Goal: Navigation & Orientation: Find specific page/section

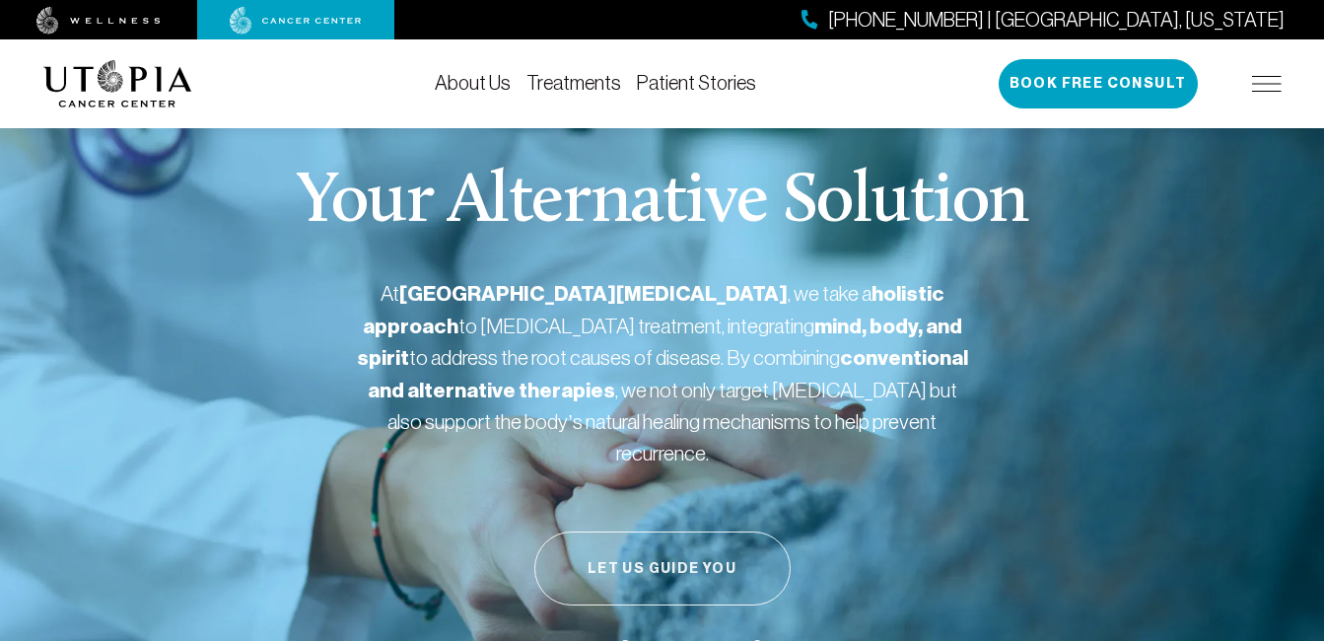
click at [685, 547] on button "Let Us Guide You" at bounding box center [662, 568] width 256 height 74
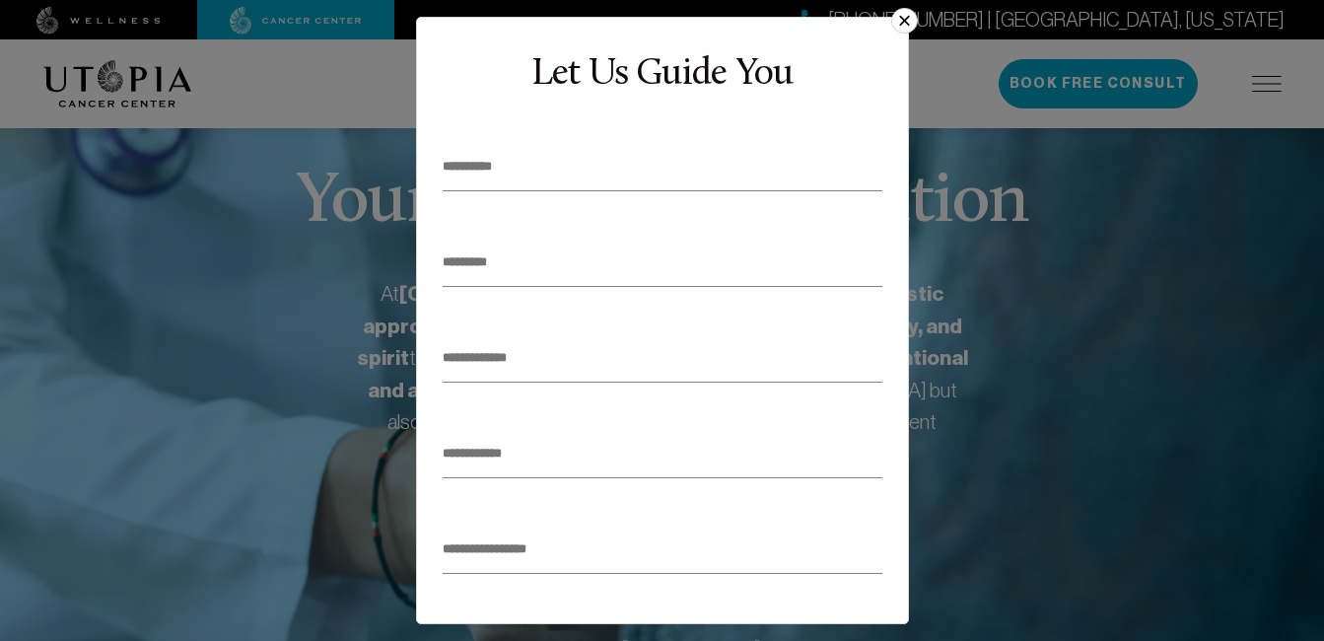
click at [906, 12] on button "×" at bounding box center [904, 21] width 26 height 26
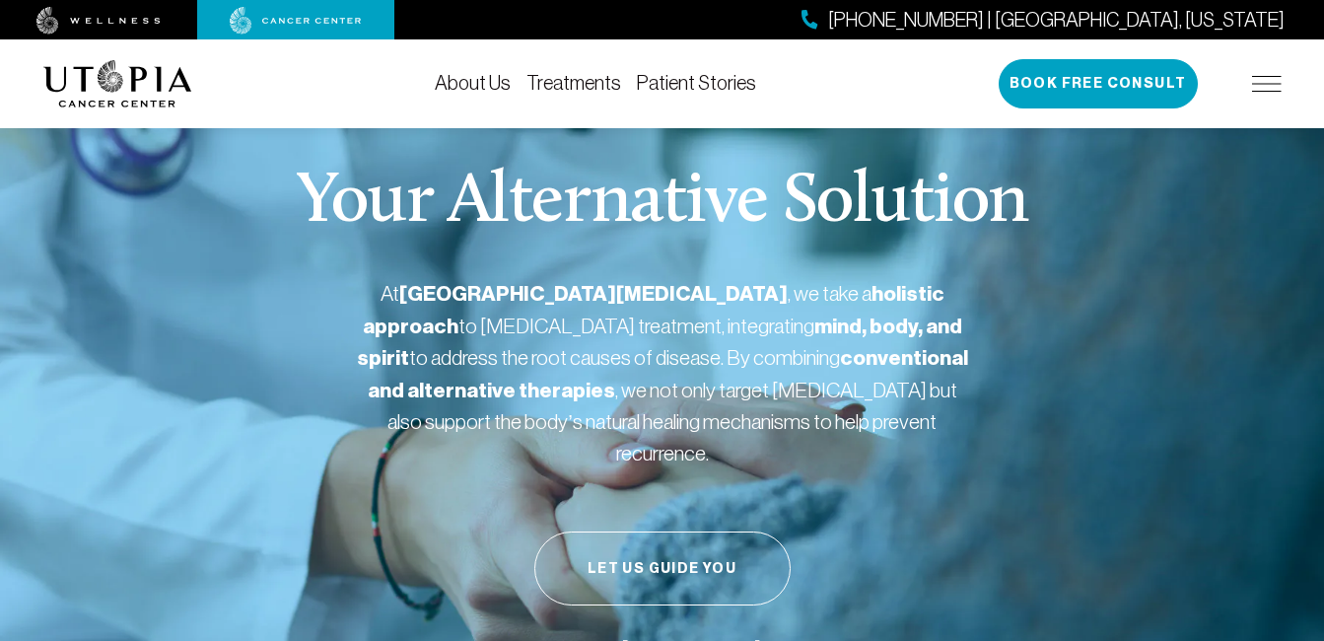
click at [850, 83] on div "About Us Treatments Patient Stories [PHONE_NUMBER] | [GEOGRAPHIC_DATA], [US_STA…" at bounding box center [662, 83] width 1238 height 89
click at [1267, 82] on img at bounding box center [1267, 84] width 30 height 16
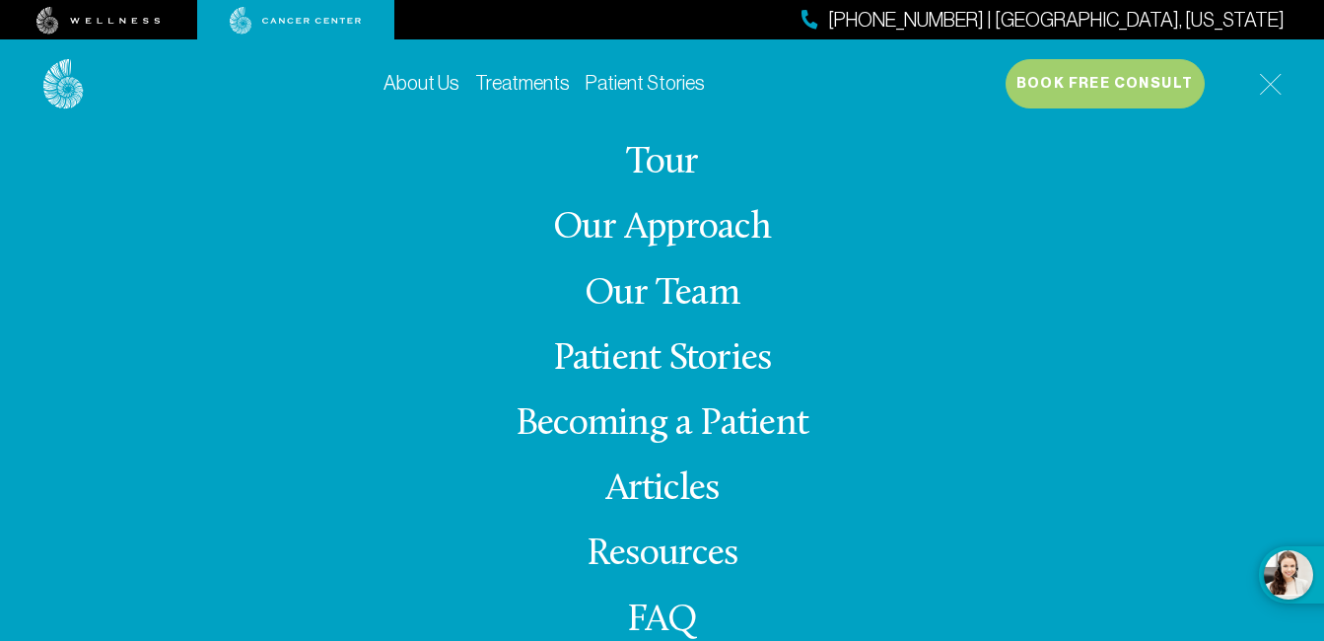
click at [682, 301] on link "Our Team" at bounding box center [661, 294] width 155 height 38
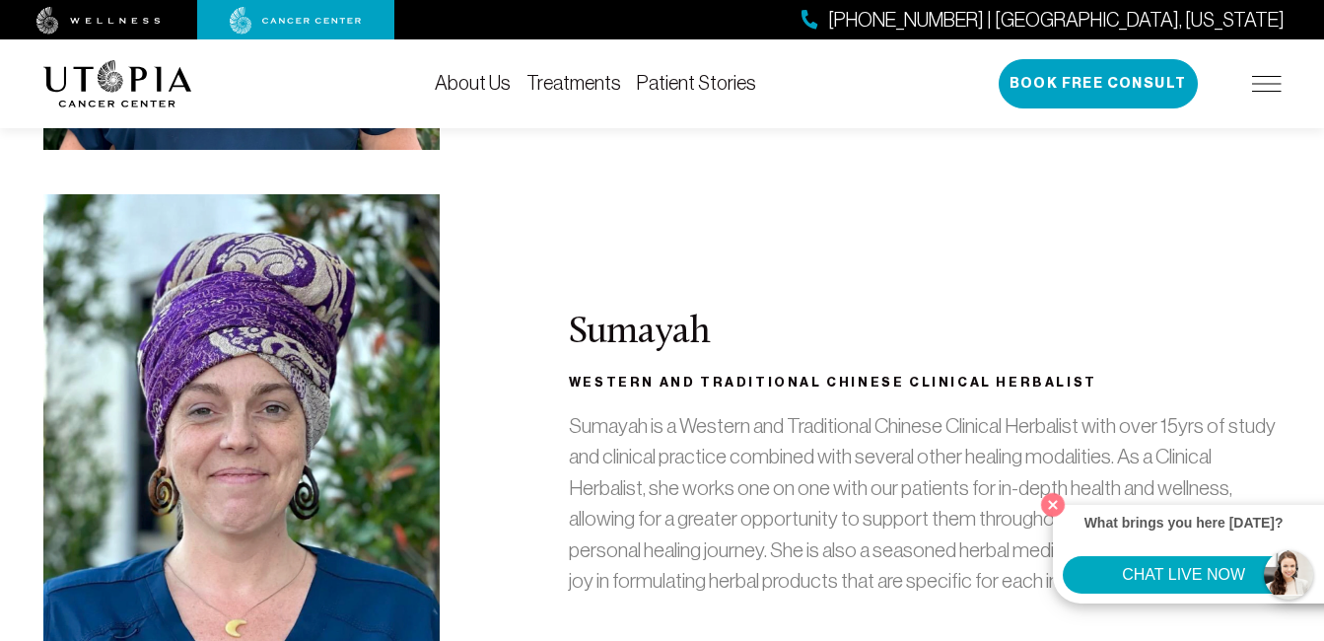
scroll to position [3075, 0]
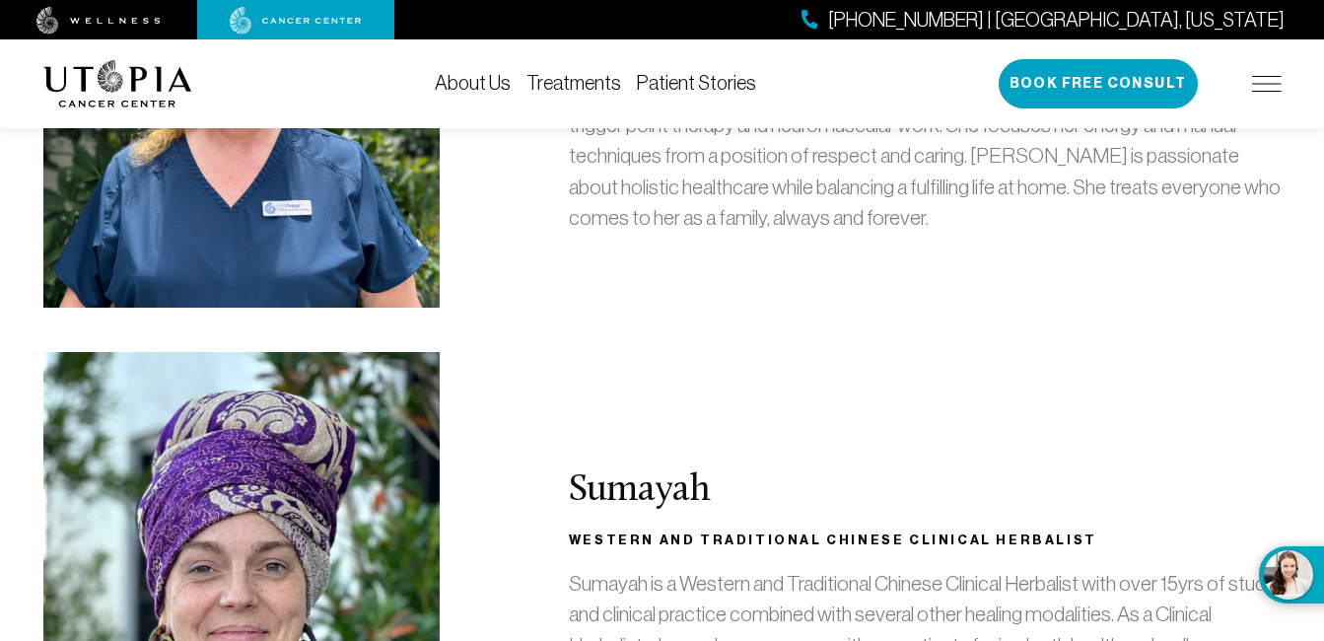
drag, startPoint x: 1332, startPoint y: 630, endPoint x: 984, endPoint y: 238, distance: 524.9
click at [984, 238] on div "[PERSON_NAME] Licensed Massage Therapist [PERSON_NAME] is a key part of the Uto…" at bounding box center [925, 100] width 736 height 415
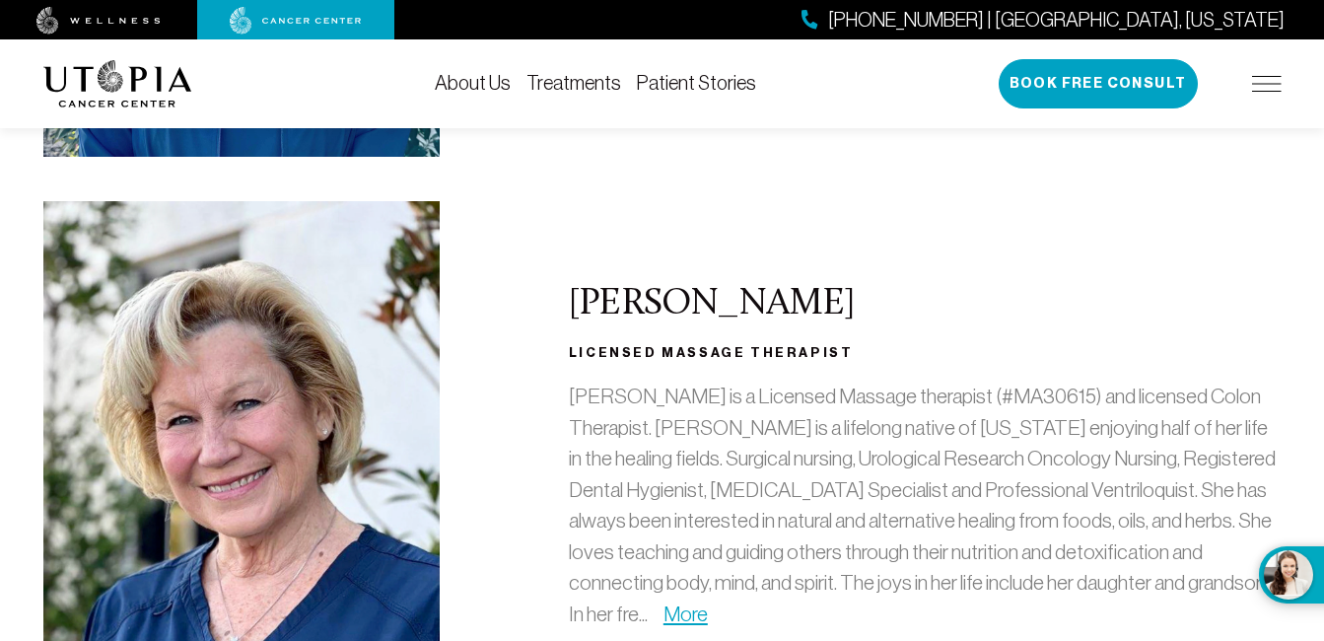
scroll to position [2221, 0]
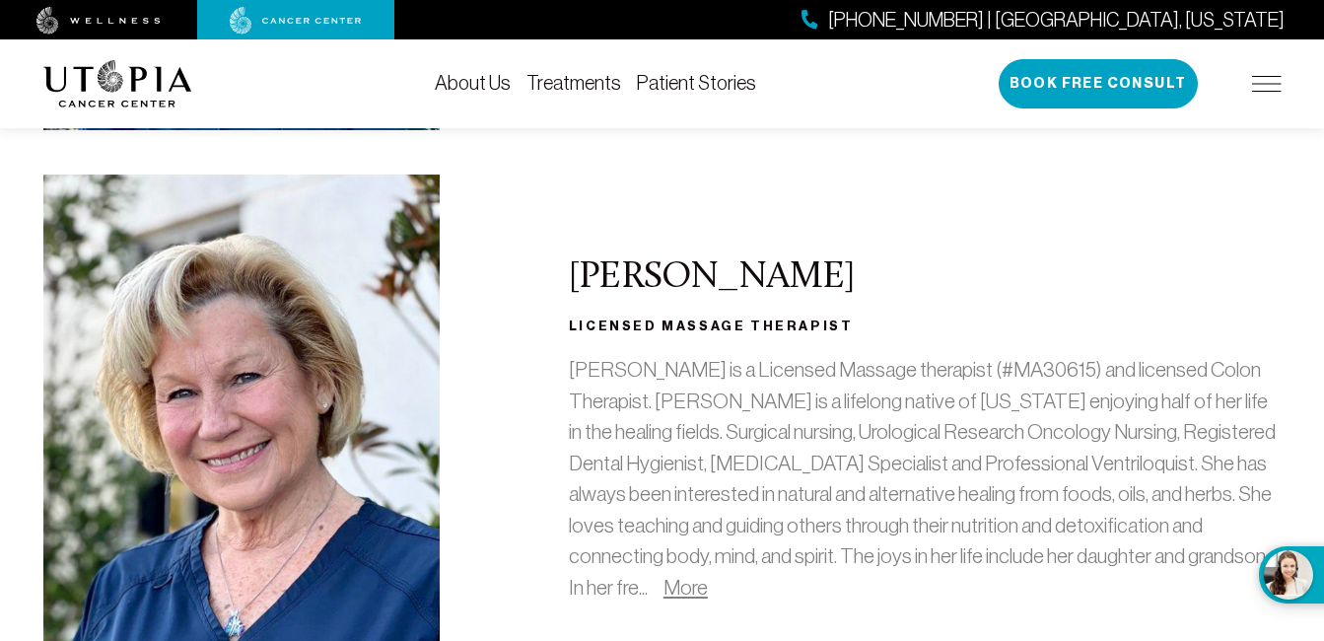
click at [663, 576] on link "More" at bounding box center [685, 587] width 44 height 23
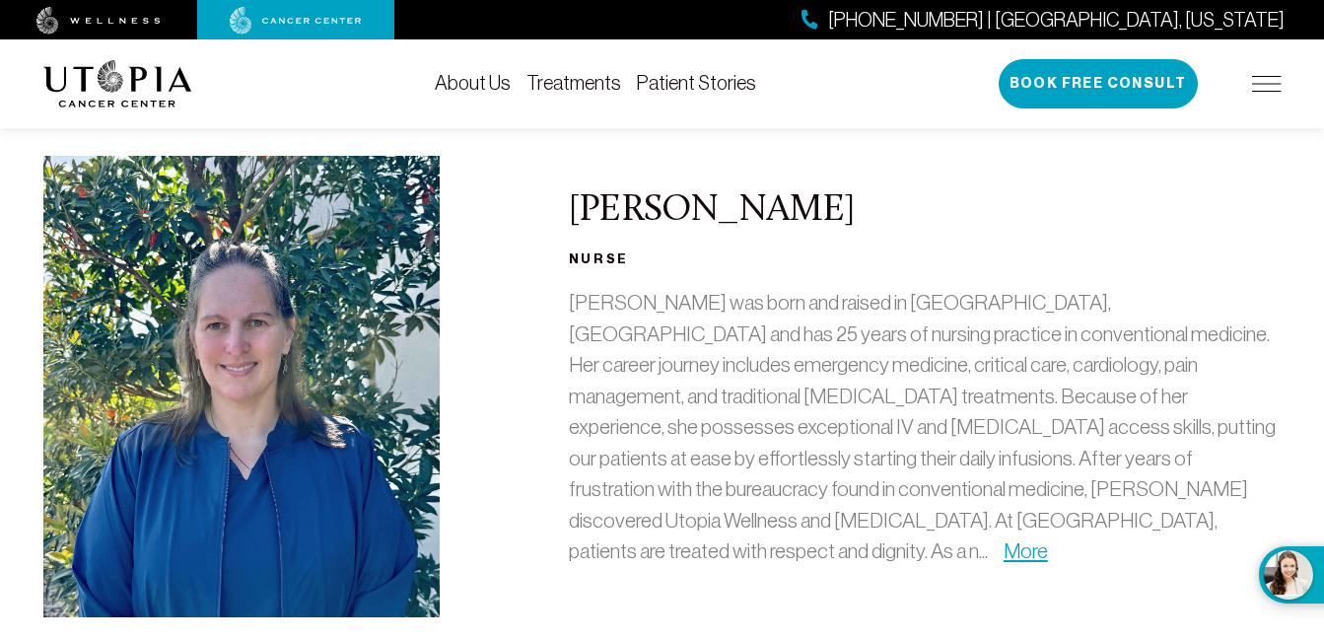
scroll to position [1682, 0]
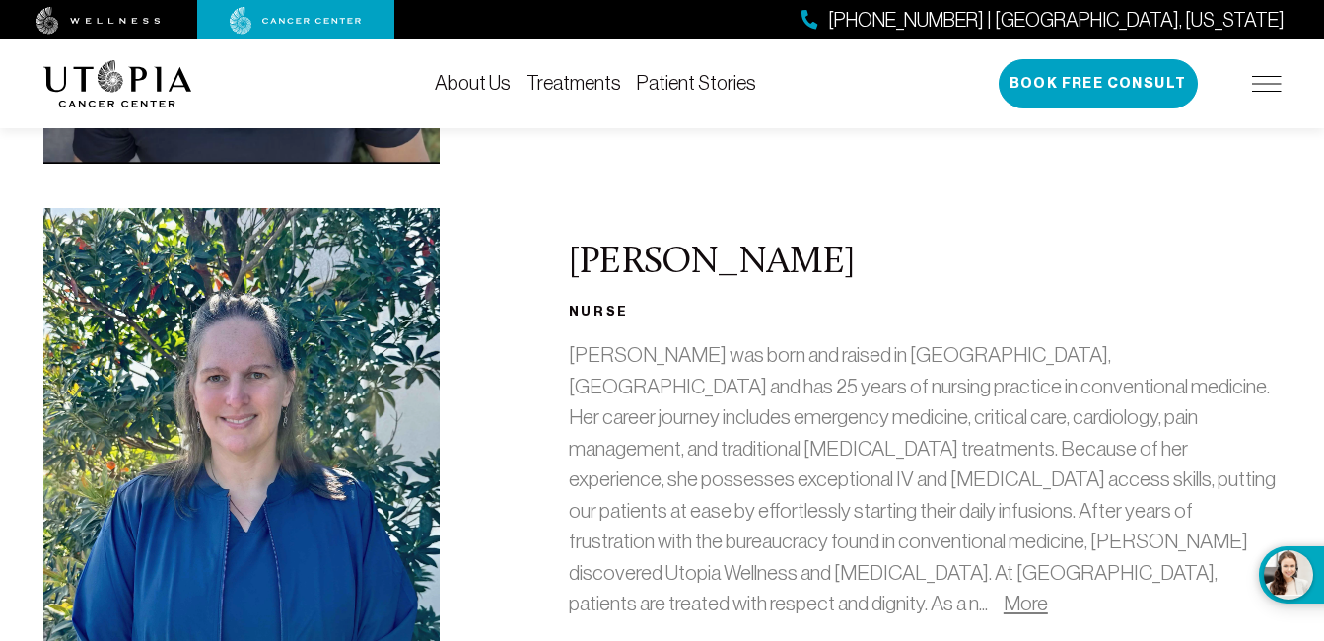
click at [1003, 591] on link "More" at bounding box center [1025, 602] width 44 height 23
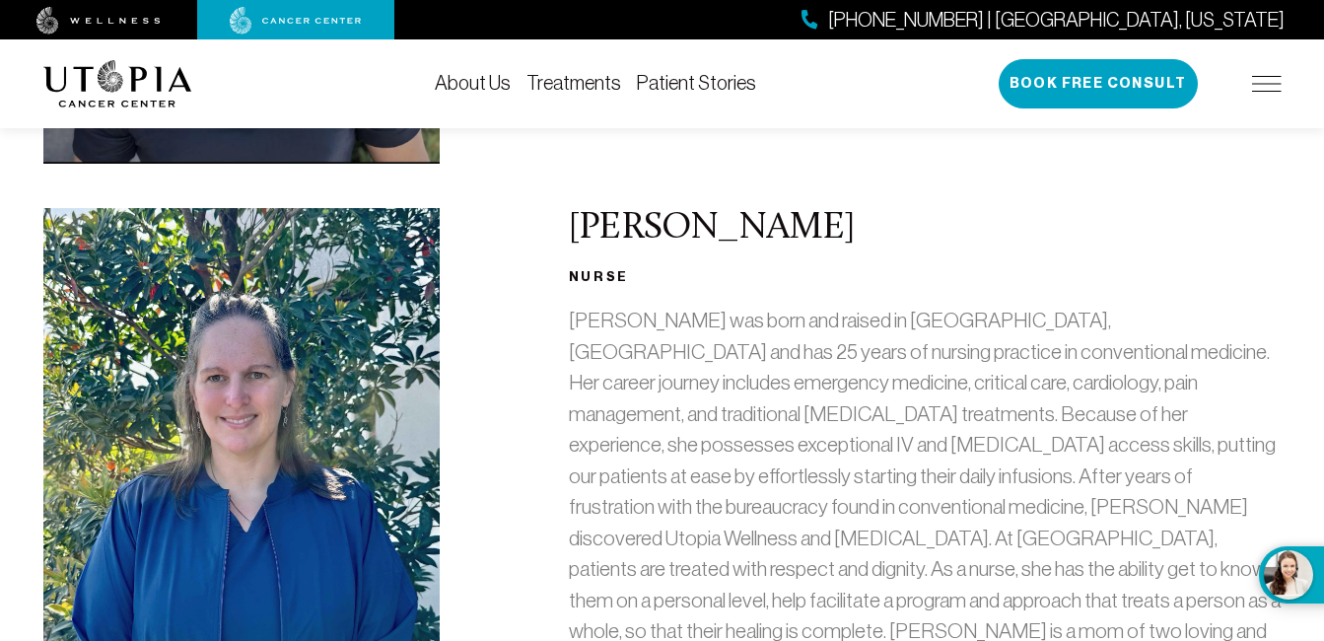
drag, startPoint x: 1331, startPoint y: 5, endPoint x: 899, endPoint y: 170, distance: 462.9
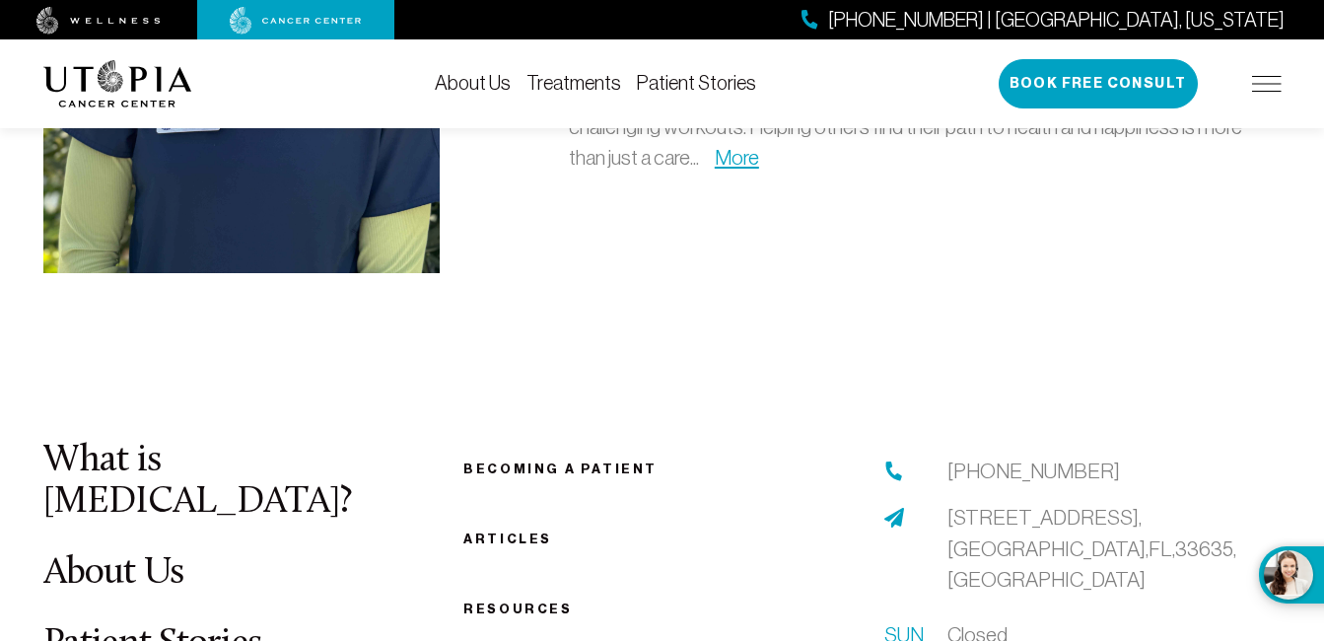
scroll to position [6386, 0]
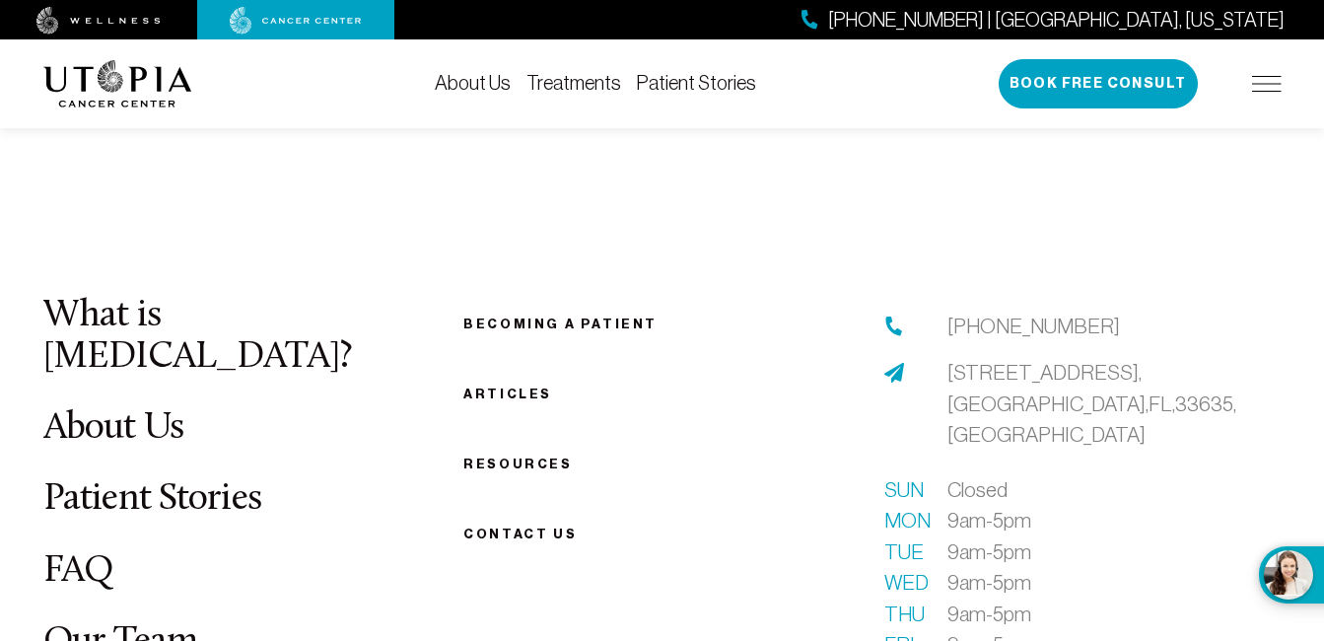
click at [483, 456] on link "Resources" at bounding box center [517, 463] width 108 height 15
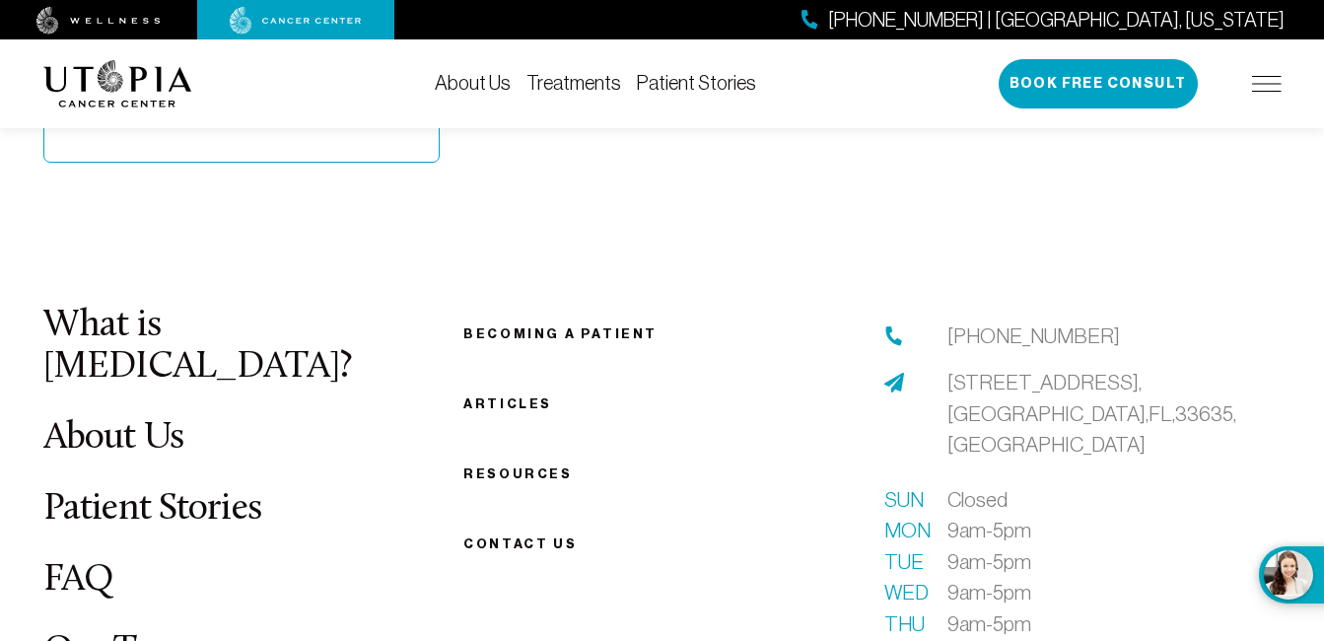
scroll to position [2220, 0]
